Goal: Task Accomplishment & Management: Use online tool/utility

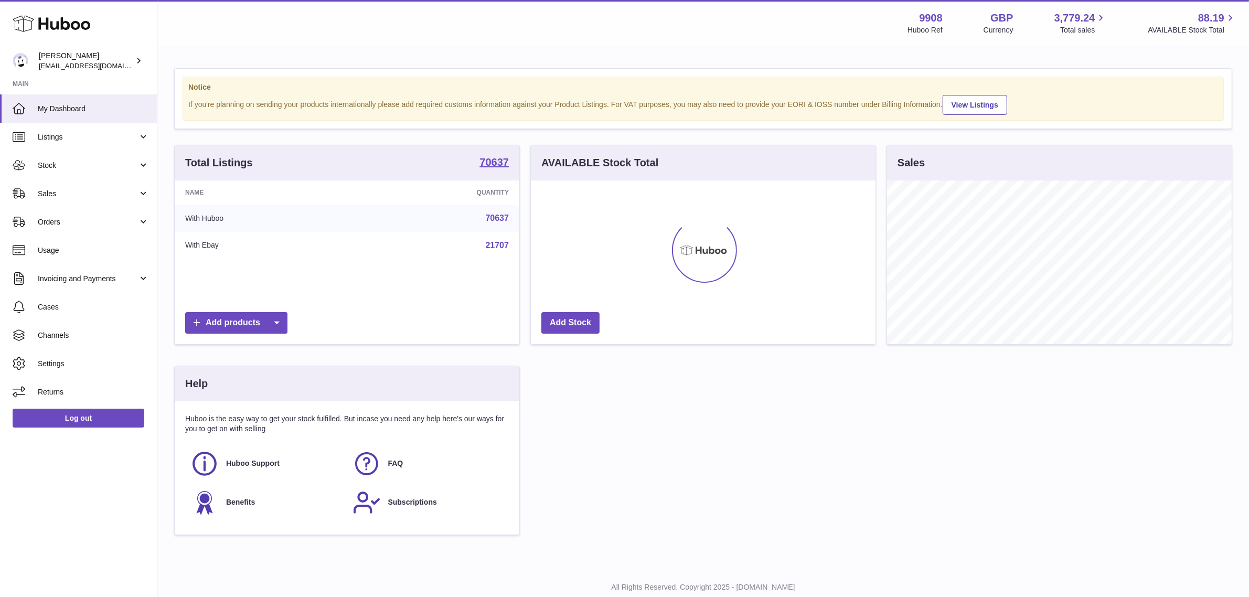
scroll to position [163, 345]
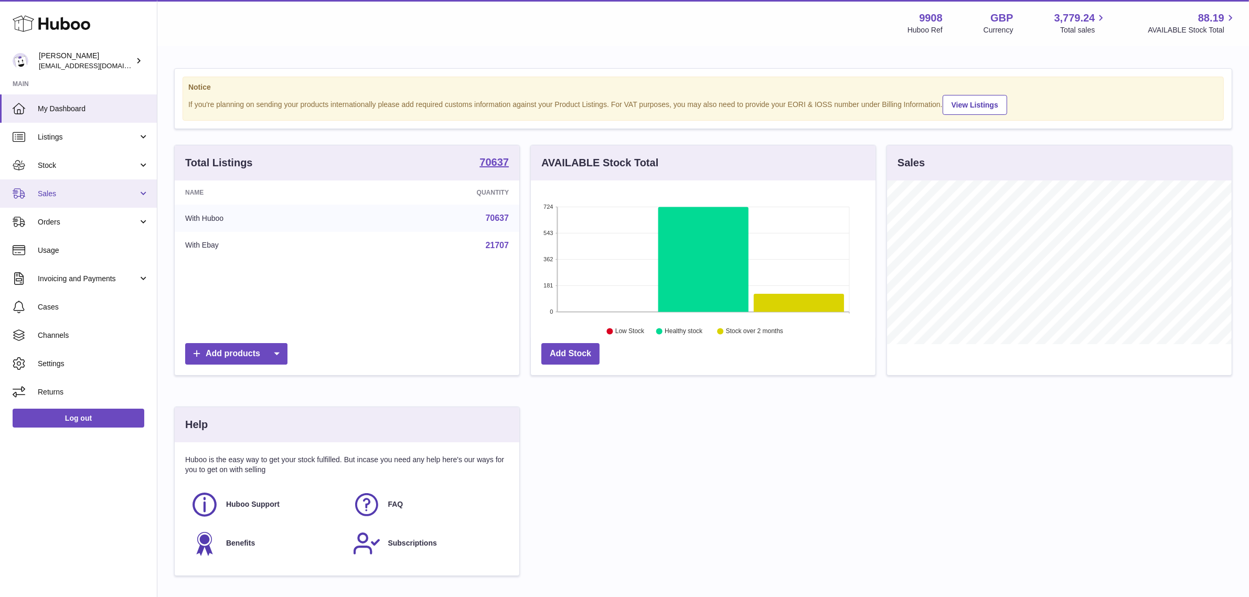
click at [123, 193] on span "Sales" at bounding box center [88, 194] width 100 height 10
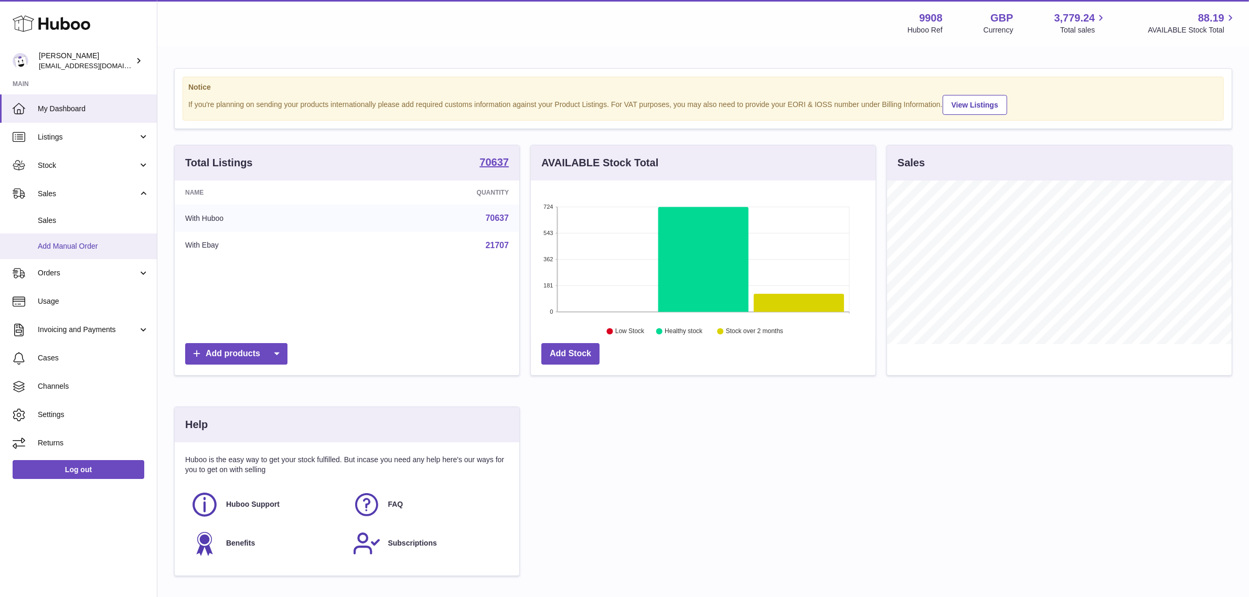
click at [114, 241] on span "Add Manual Order" at bounding box center [93, 246] width 111 height 10
click at [882, 229] on div "Sales" at bounding box center [1059, 265] width 356 height 241
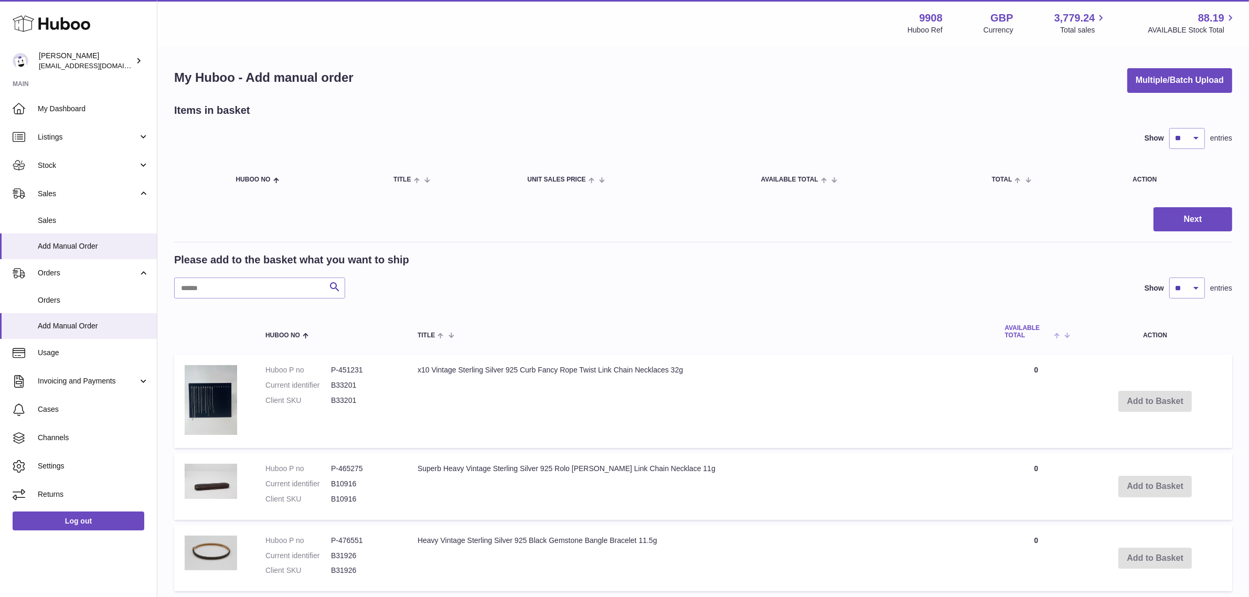
click at [1028, 330] on span "AVAILABLE Total" at bounding box center [1028, 332] width 47 height 14
